Goal: Task Accomplishment & Management: Complete application form

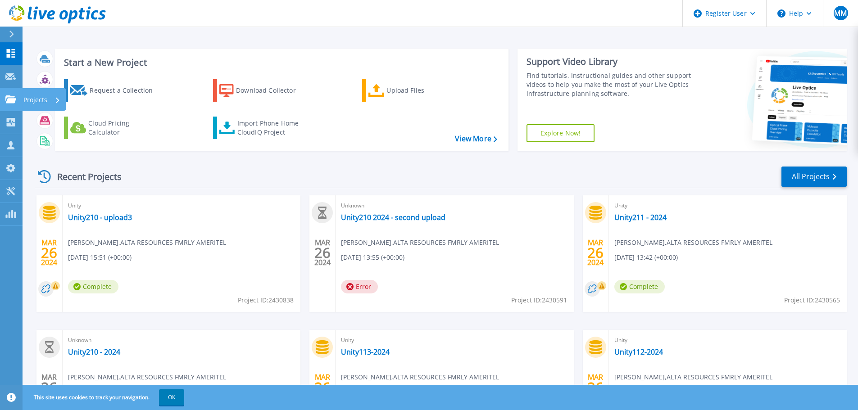
click at [5, 95] on link "Projects Projects" at bounding box center [11, 99] width 23 height 23
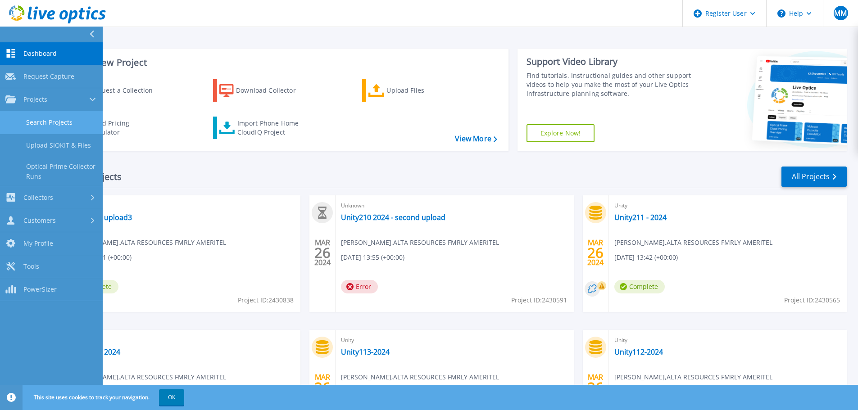
click at [68, 127] on link "Search Projects" at bounding box center [51, 122] width 103 height 23
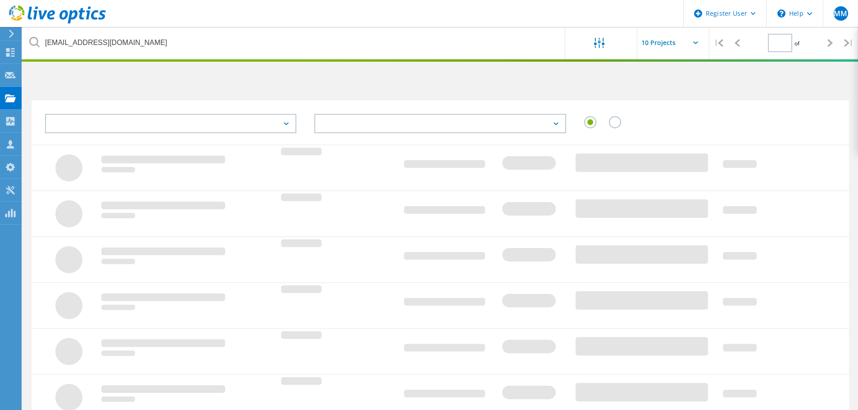
type input "1"
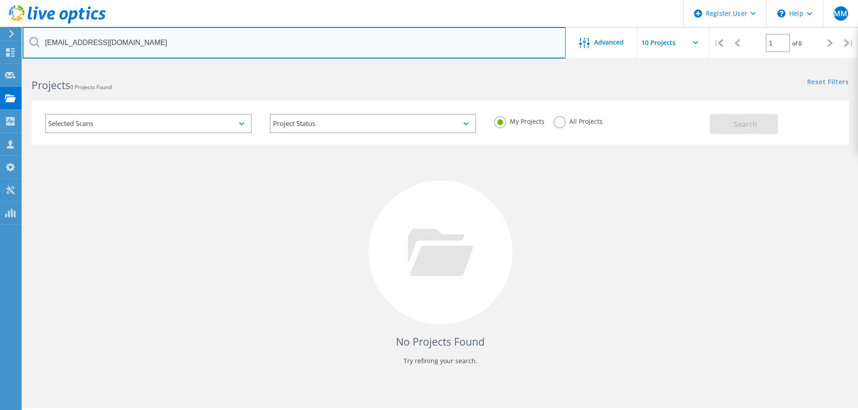
click at [155, 45] on input "kevinvelardo@boydgaming.com" at bounding box center [294, 43] width 543 height 32
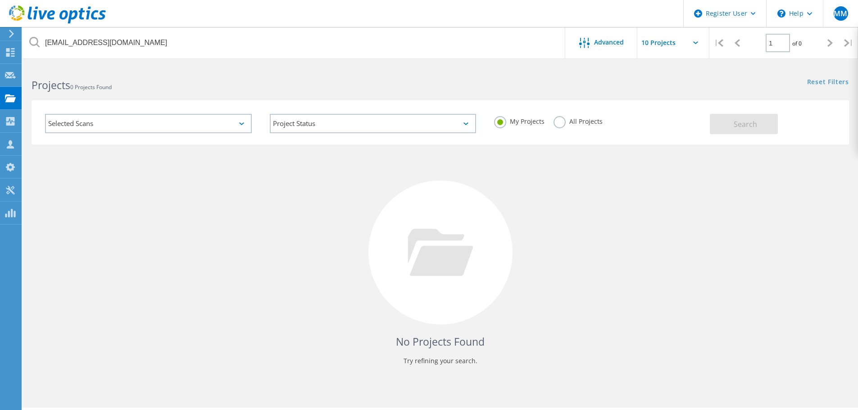
click at [289, 221] on div "No Projects Found Try refining your search." at bounding box center [440, 260] width 817 height 233
click at [226, 151] on div "No Projects Found Try refining your search." at bounding box center [440, 260] width 817 height 233
click at [9, 51] on use at bounding box center [10, 52] width 9 height 9
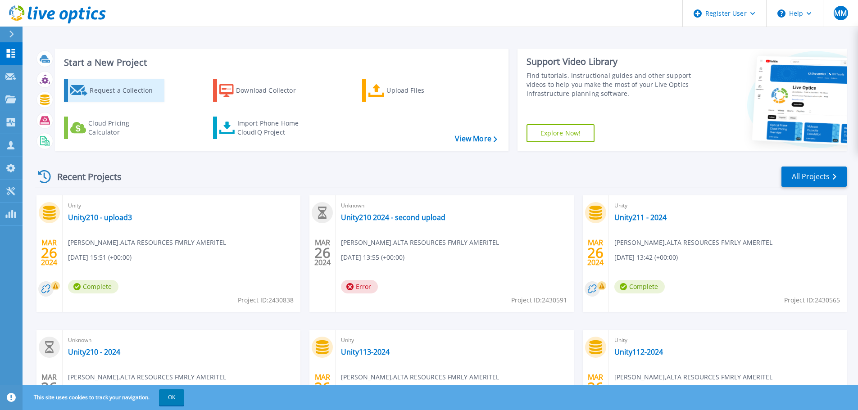
click at [132, 95] on div "Request a Collection" at bounding box center [126, 90] width 72 height 18
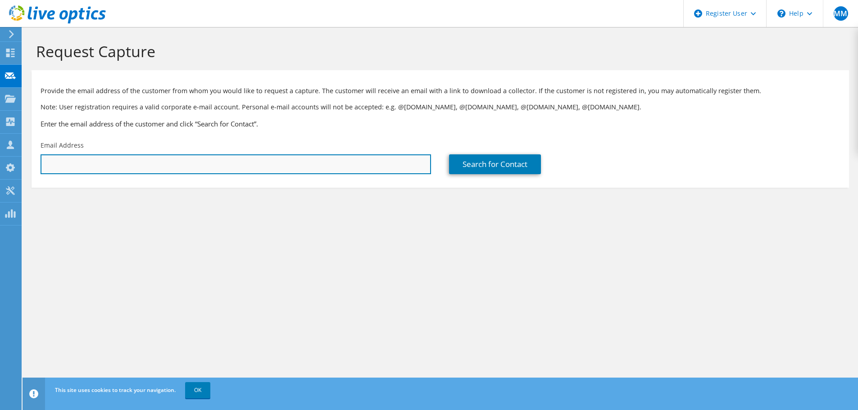
click at [360, 164] on input "text" at bounding box center [236, 164] width 390 height 20
paste input "[EMAIL_ADDRESS][DOMAIN_NAME]"
type input "[EMAIL_ADDRESS][DOMAIN_NAME]"
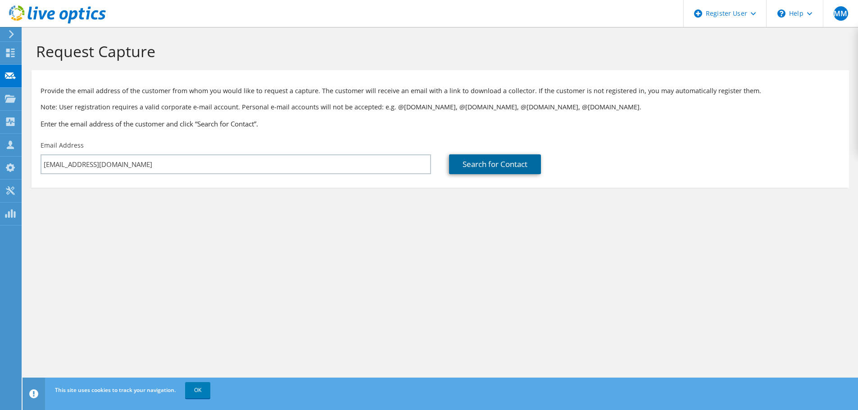
click at [502, 162] on link "Search for Contact" at bounding box center [495, 164] width 92 height 20
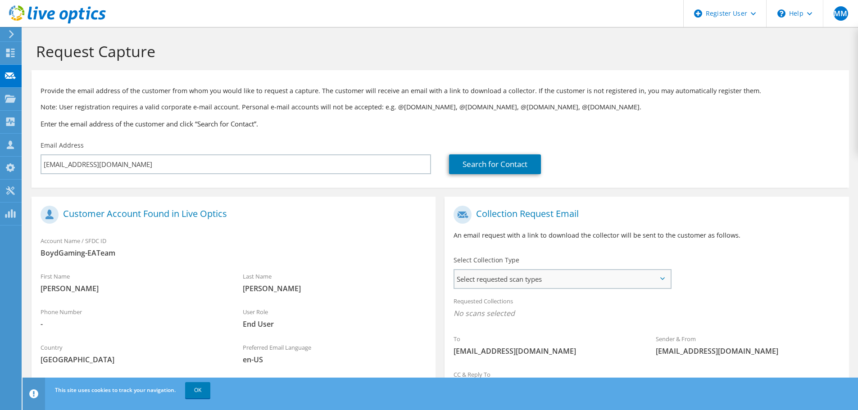
click at [499, 280] on span "Select requested scan types" at bounding box center [562, 279] width 216 height 18
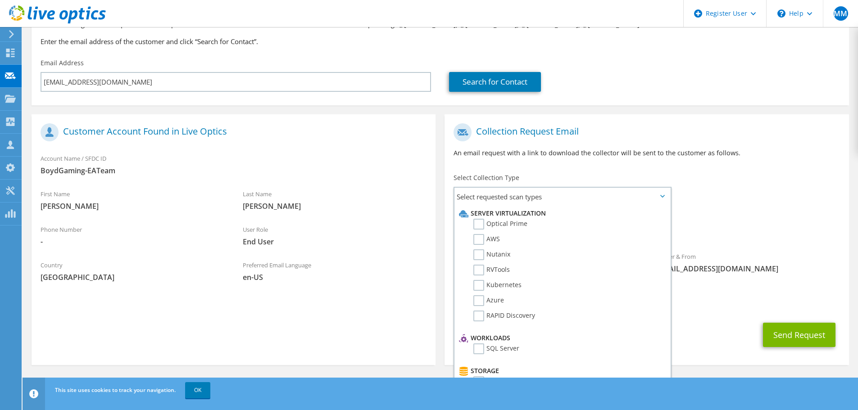
click at [720, 166] on div "Collection Request Email An email request with a link to download the collector…" at bounding box center [646, 144] width 404 height 50
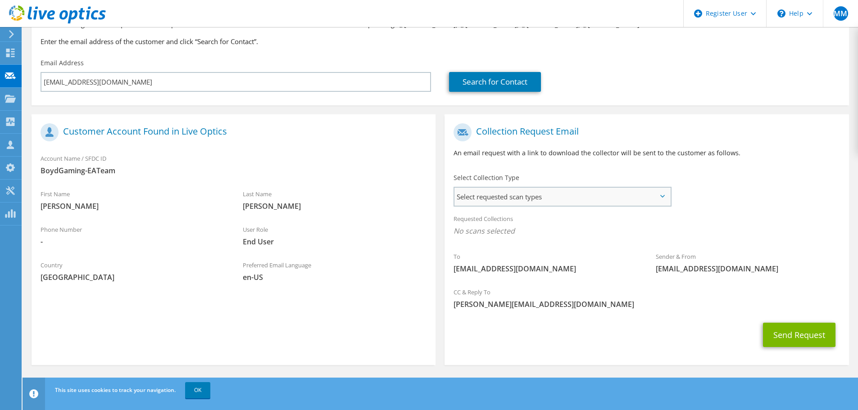
click at [611, 194] on span "Select requested scan types" at bounding box center [562, 197] width 216 height 18
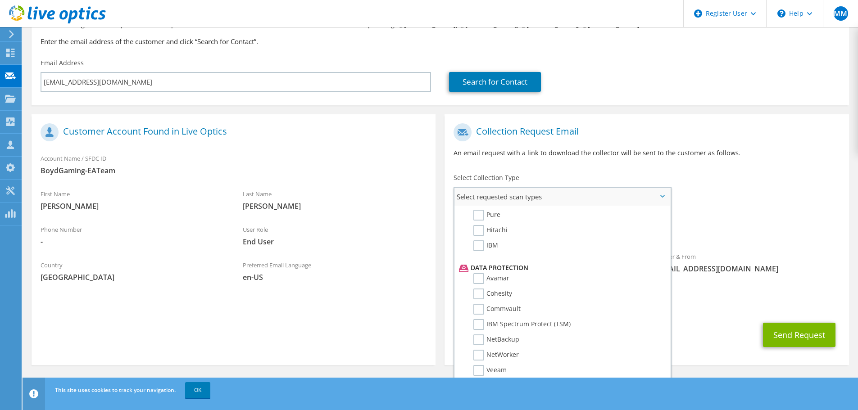
scroll to position [397, 0]
click at [484, 371] on label "Dossier" at bounding box center [491, 371] width 36 height 11
click at [0, 0] on input "Dossier" at bounding box center [0, 0] width 0 height 0
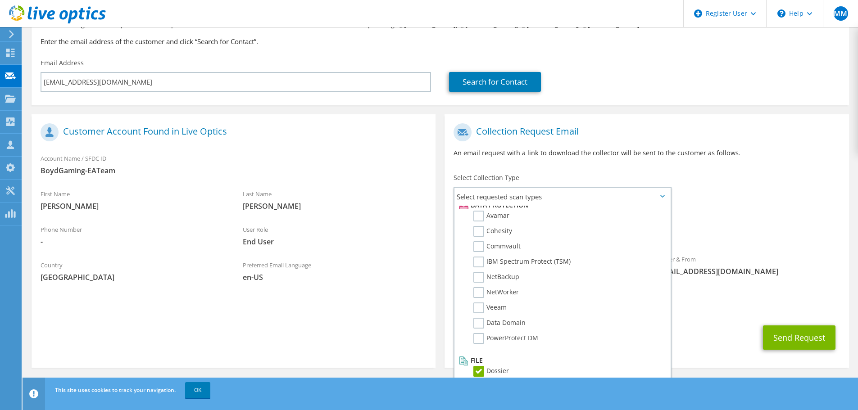
click at [184, 388] on span "OK" at bounding box center [198, 390] width 32 height 8
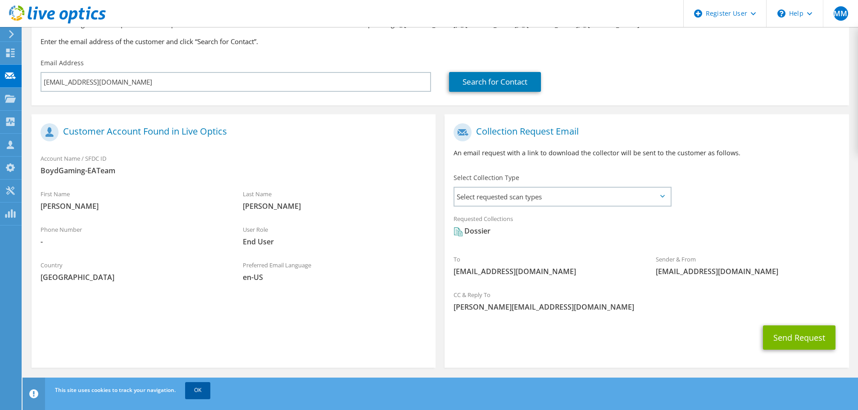
click at [197, 388] on link "OK" at bounding box center [197, 390] width 25 height 16
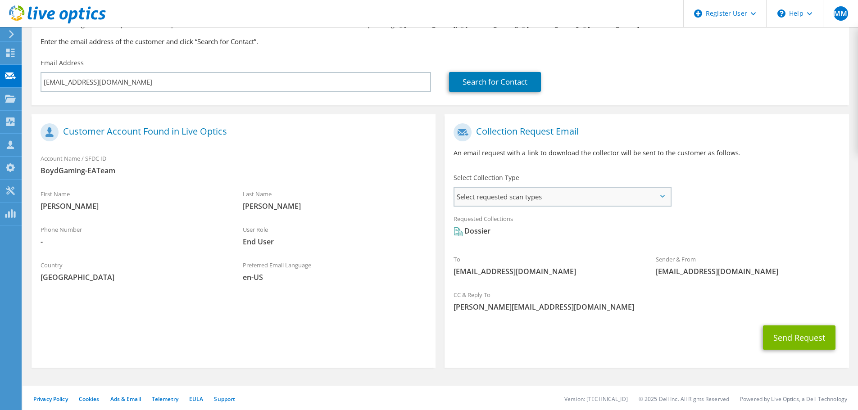
click at [540, 201] on span "Select requested scan types" at bounding box center [562, 197] width 216 height 18
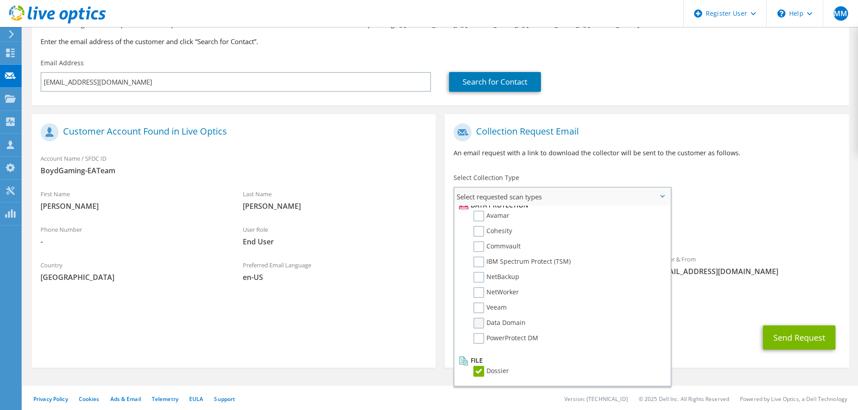
scroll to position [85, 0]
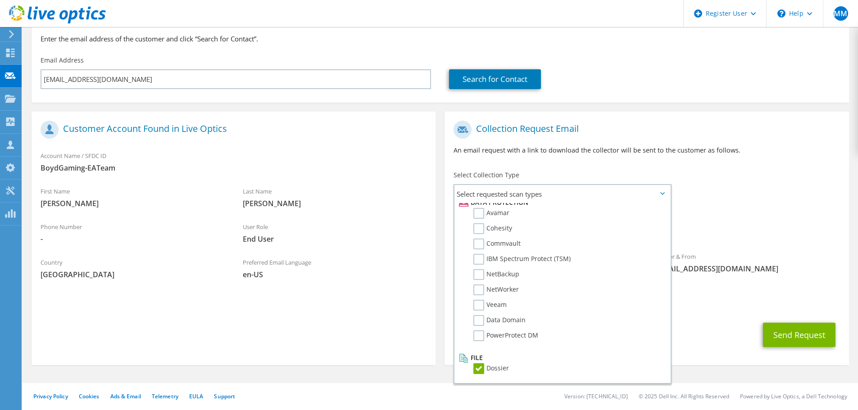
click at [397, 289] on div "Preferred Email Language en-US" at bounding box center [335, 271] width 202 height 36
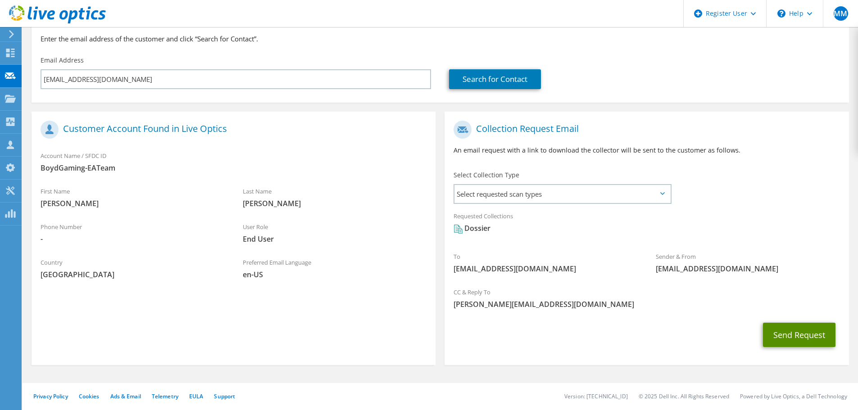
click at [788, 332] on button "Send Request" at bounding box center [799, 335] width 72 height 24
